Goal: Information Seeking & Learning: Learn about a topic

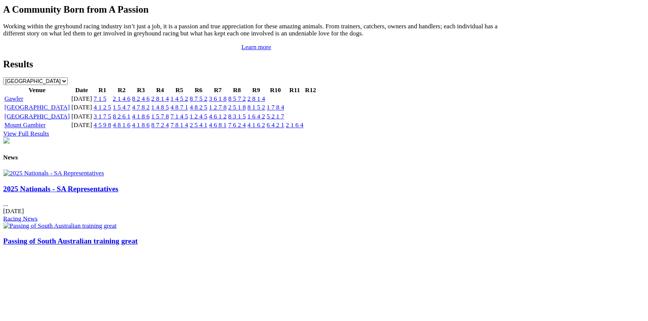
scroll to position [1069, 0]
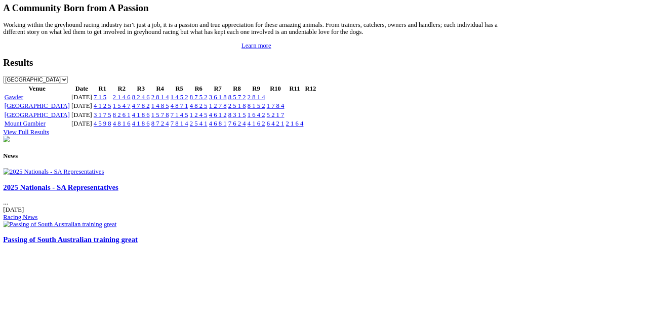
click at [174, 303] on link "Passing of South Australian training great" at bounding box center [89, 303] width 170 height 11
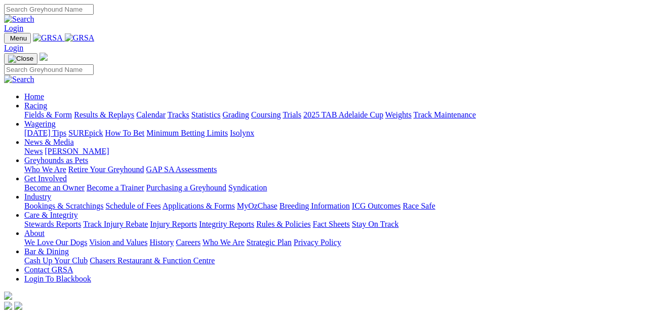
scroll to position [1130, 0]
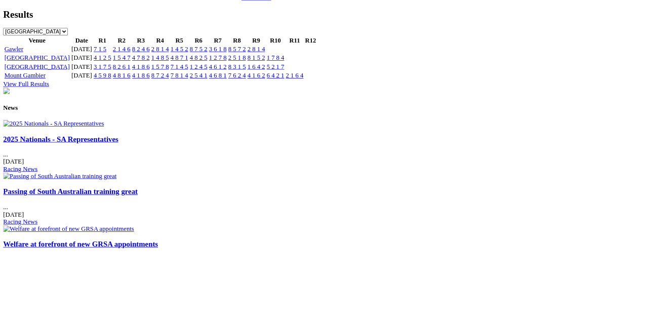
click at [56, 181] on link "2025 Nationals - SA Representatives" at bounding box center [76, 176] width 145 height 11
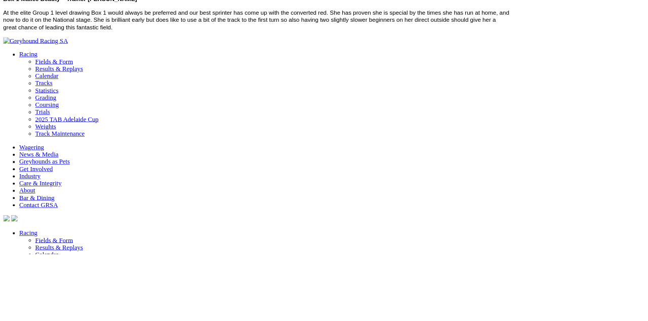
scroll to position [665, 0]
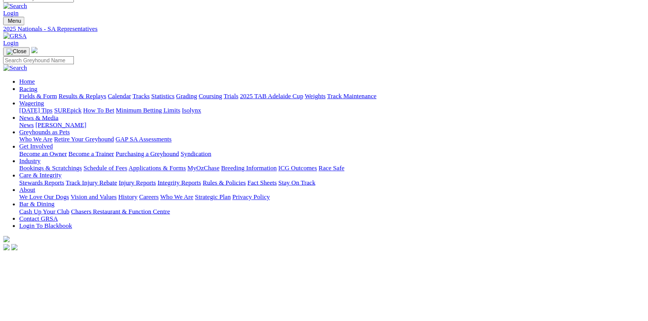
scroll to position [0, 0]
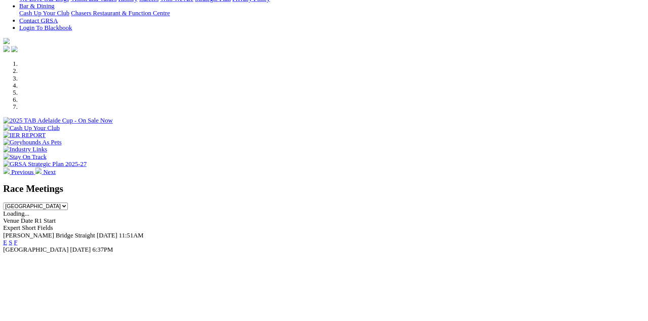
scroll to position [222, 0]
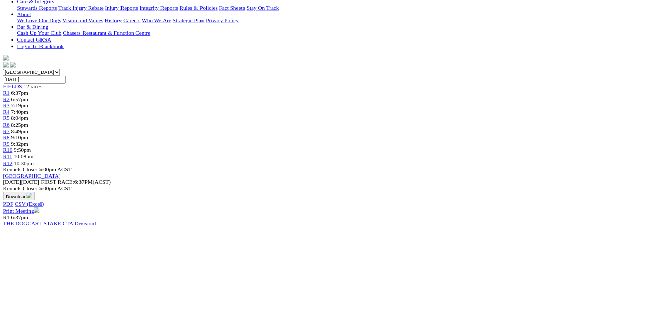
scroll to position [231, 0]
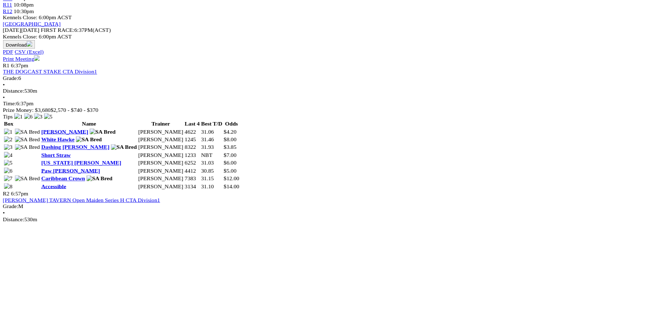
scroll to position [452, 0]
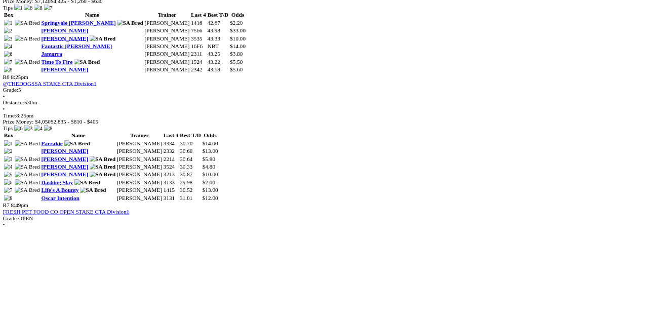
scroll to position [1318, 0]
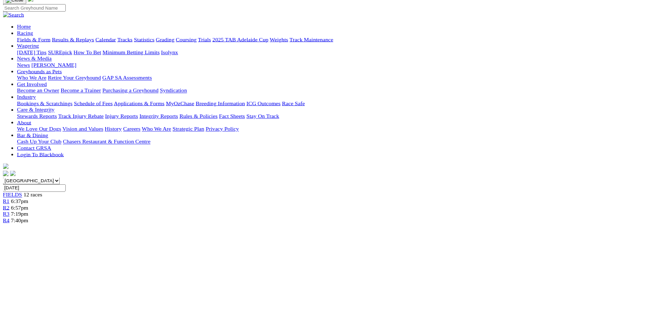
scroll to position [0, 0]
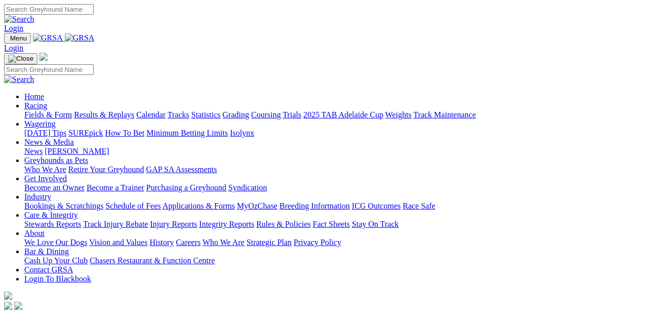
scroll to position [282, 0]
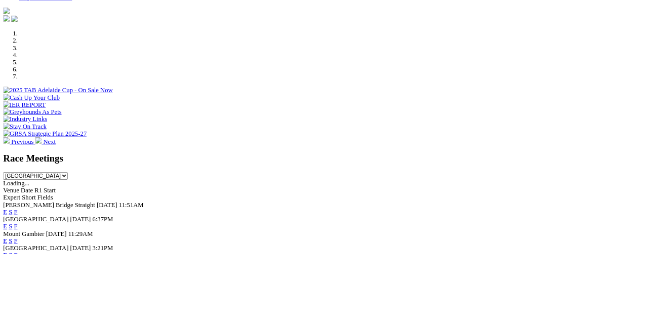
click at [455, 254] on div "[PERSON_NAME] Bridge Straight [DATE] 11:51AM E S F" at bounding box center [324, 263] width 640 height 18
click at [22, 263] on link "F" at bounding box center [20, 267] width 5 height 9
